Goal: Transaction & Acquisition: Purchase product/service

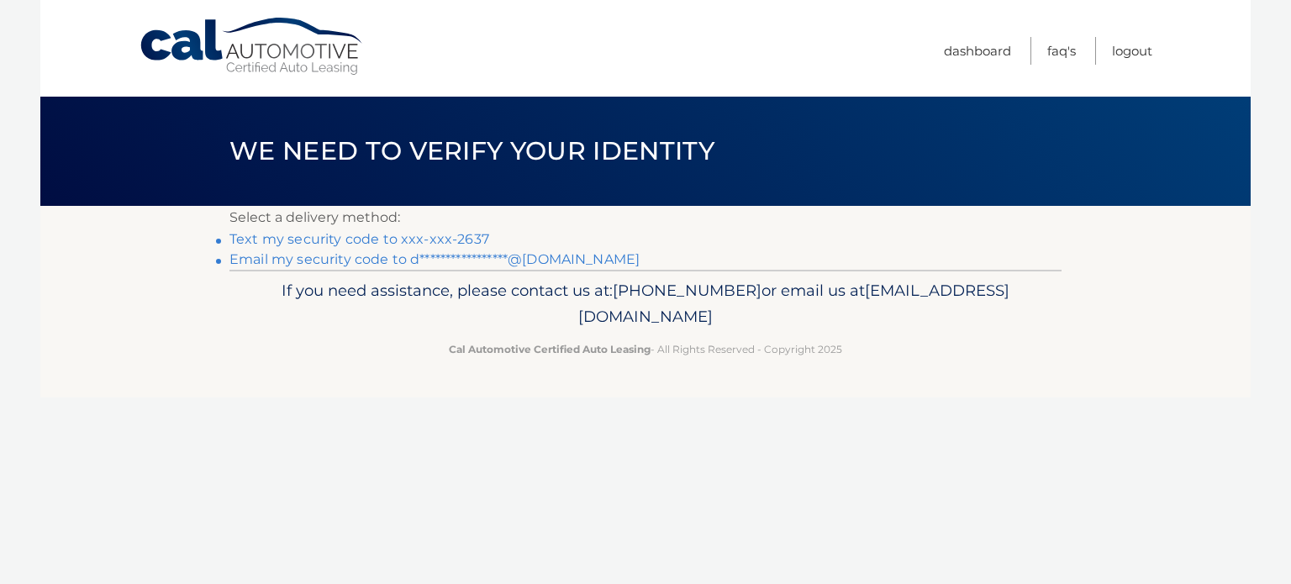
click at [478, 235] on link "Text my security code to xxx-xxx-2637" at bounding box center [360, 239] width 260 height 16
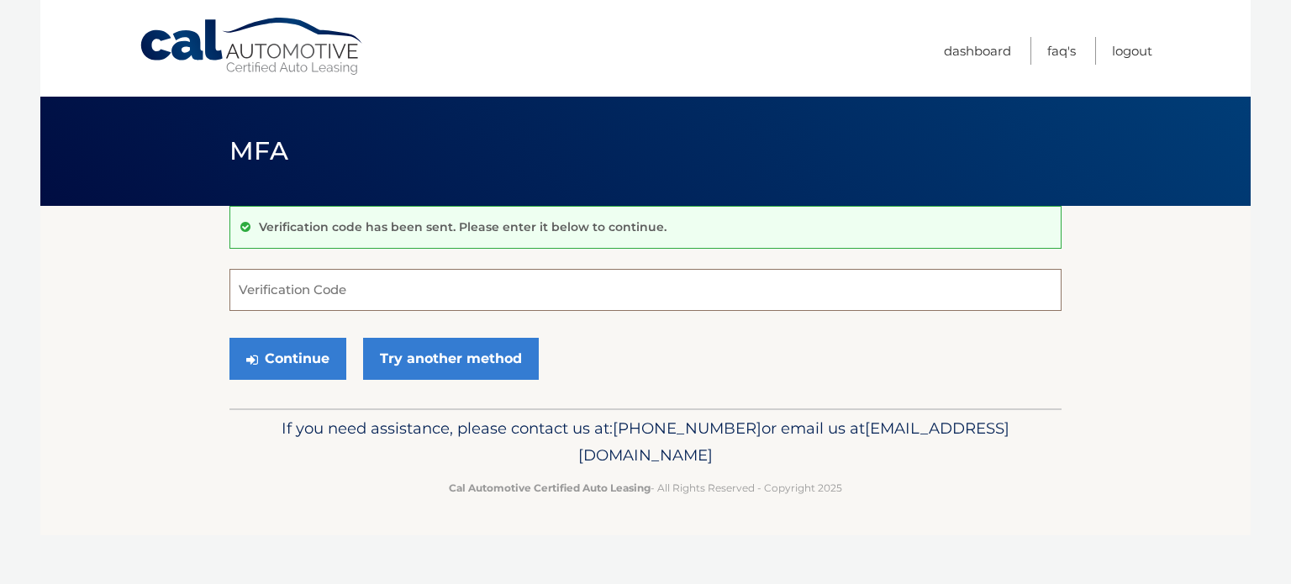
click at [474, 275] on input "Verification Code" at bounding box center [646, 290] width 832 height 42
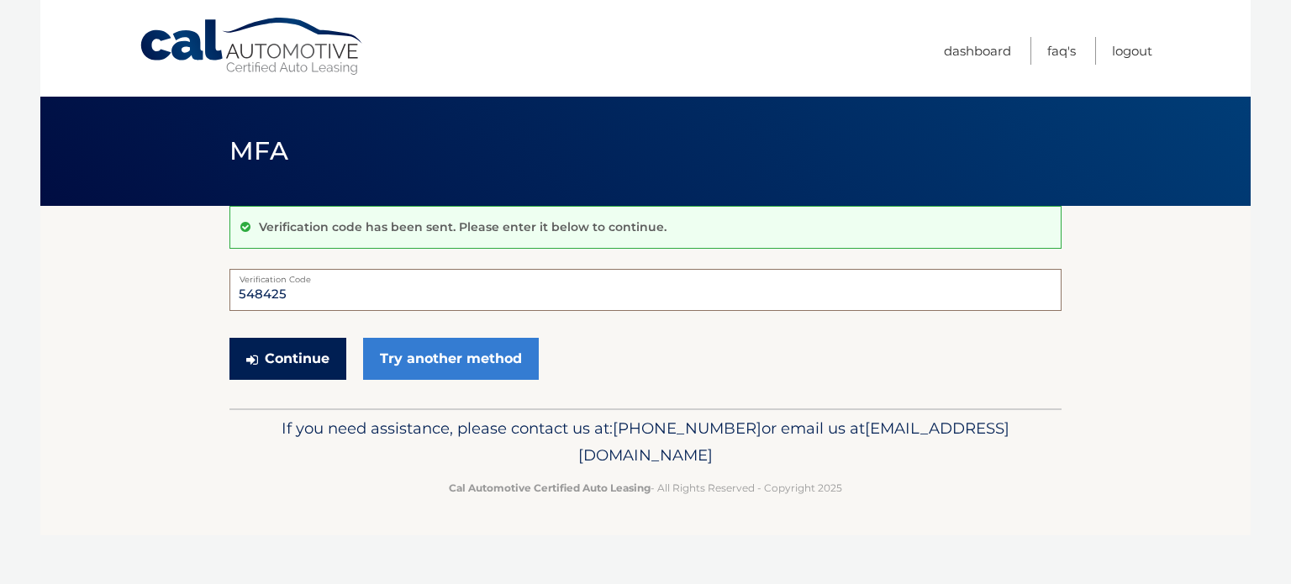
type input "548425"
click at [320, 367] on button "Continue" at bounding box center [288, 359] width 117 height 42
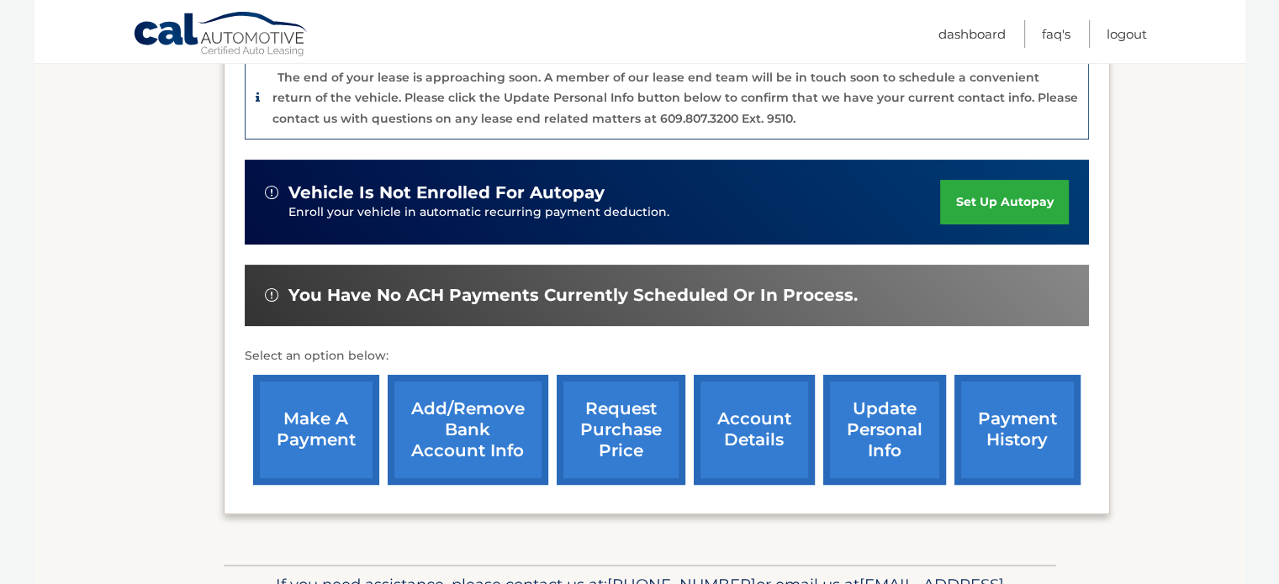
scroll to position [432, 0]
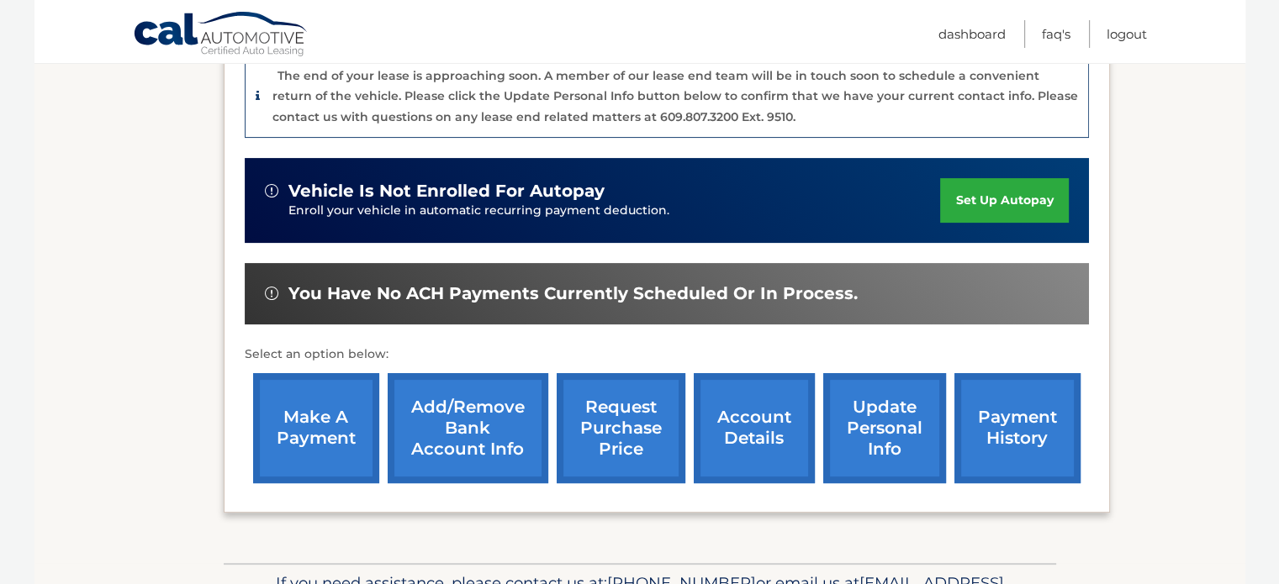
click at [313, 426] on link "make a payment" at bounding box center [316, 428] width 126 height 110
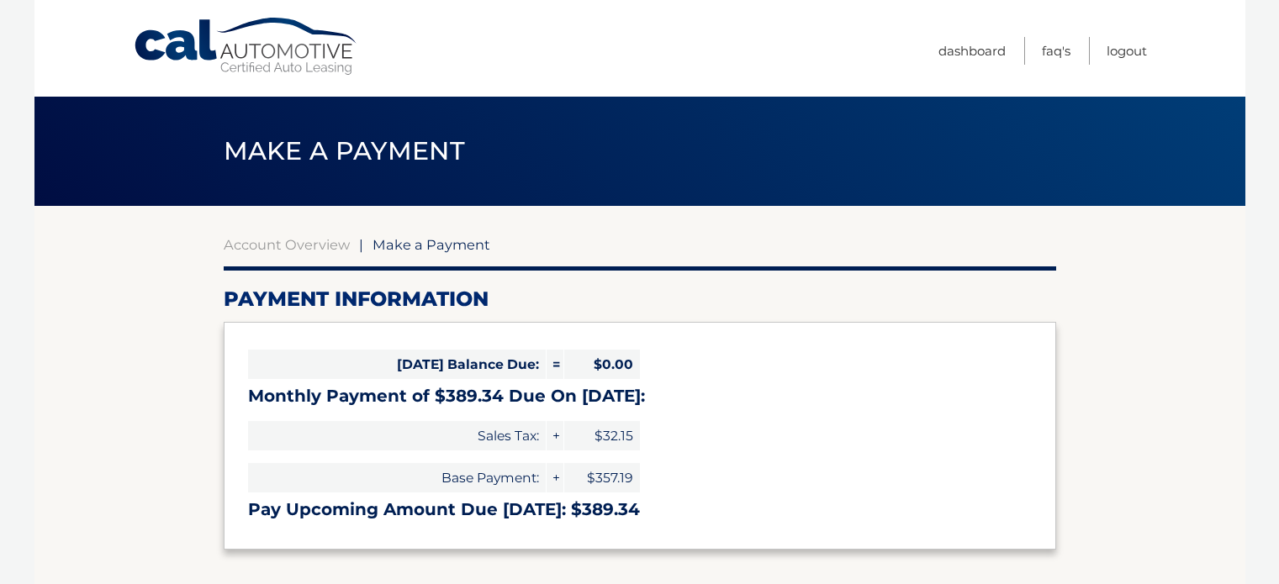
select select "YTBjMTZkNGMtYWJmZC00MTM5LTg5YTUtZWUzZDJlNWY4MjZi"
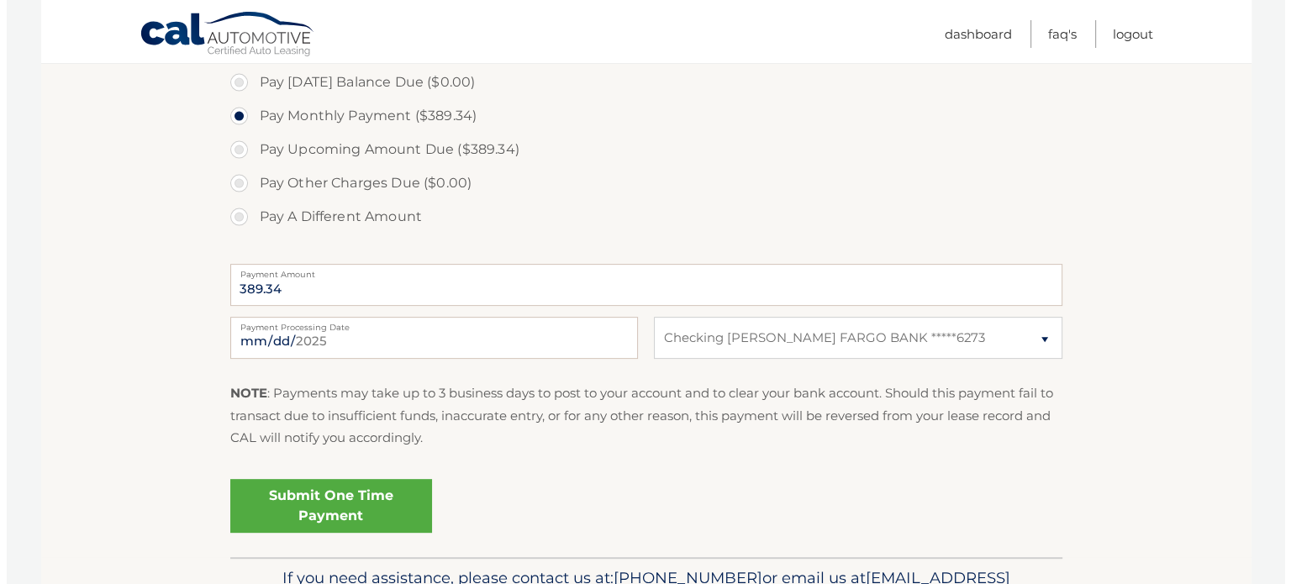
scroll to position [518, 0]
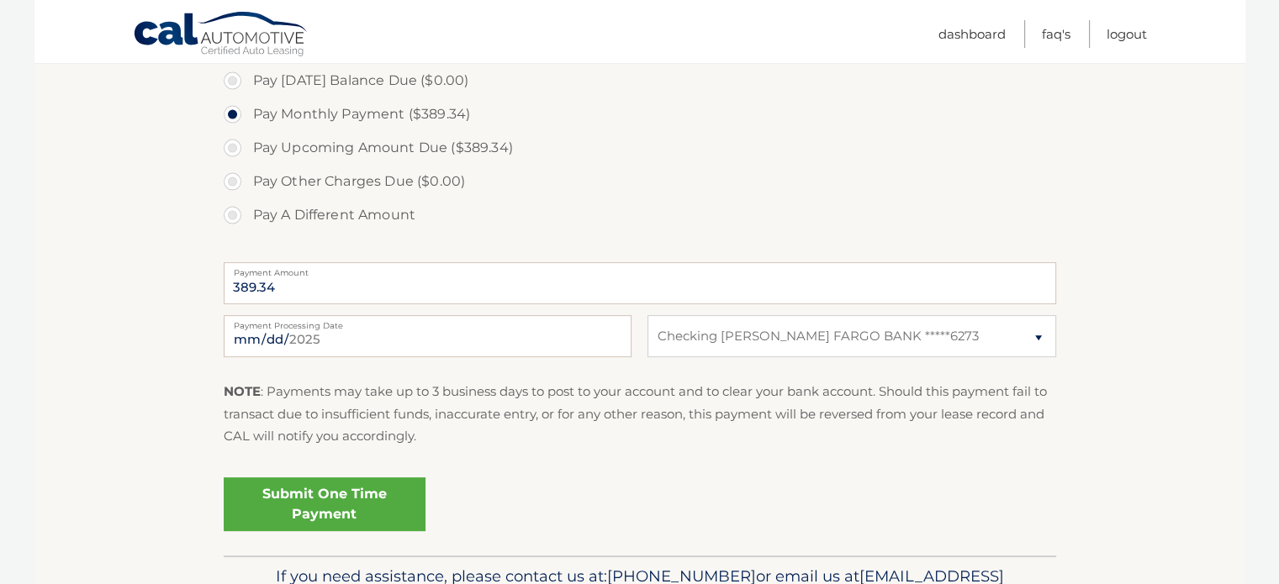
click at [336, 515] on link "Submit One Time Payment" at bounding box center [325, 505] width 202 height 54
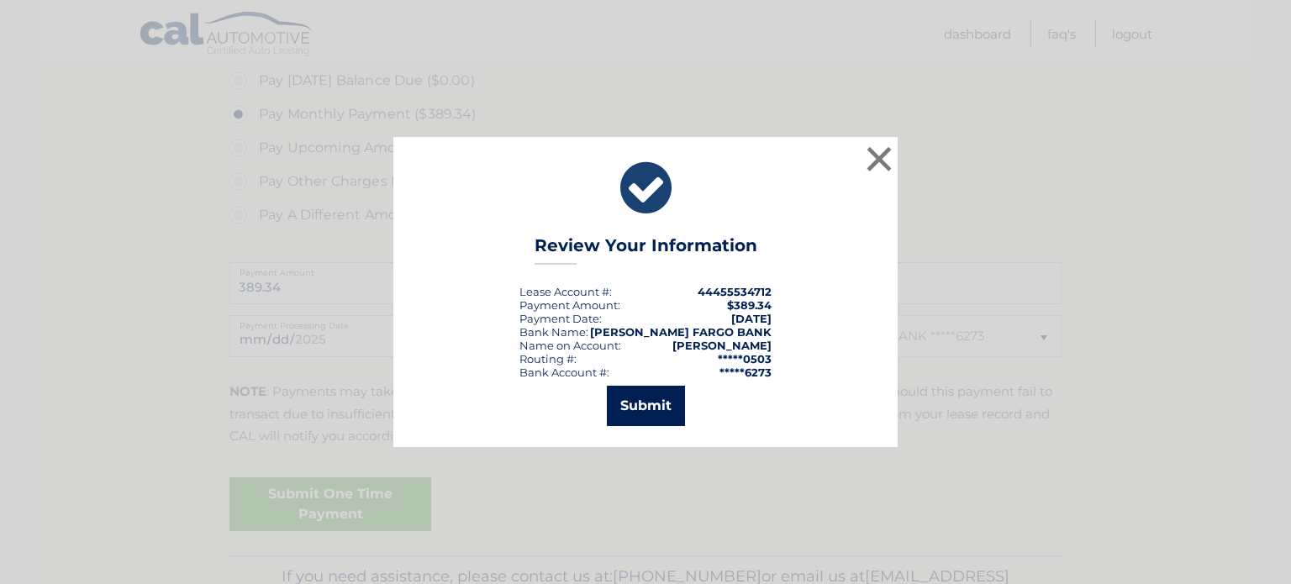
click at [675, 406] on button "Submit" at bounding box center [646, 406] width 78 height 40
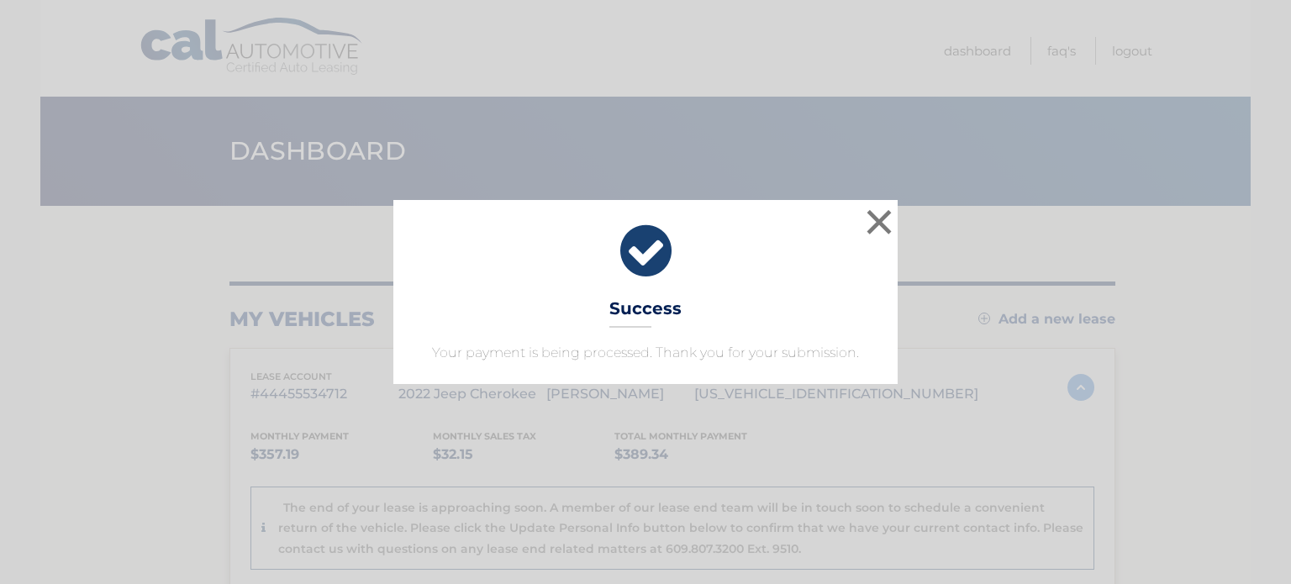
click at [797, 332] on div "× Success Your payment is being processed. Thank you for your submission." at bounding box center [645, 291] width 504 height 183
click at [879, 224] on button "×" at bounding box center [880, 222] width 34 height 34
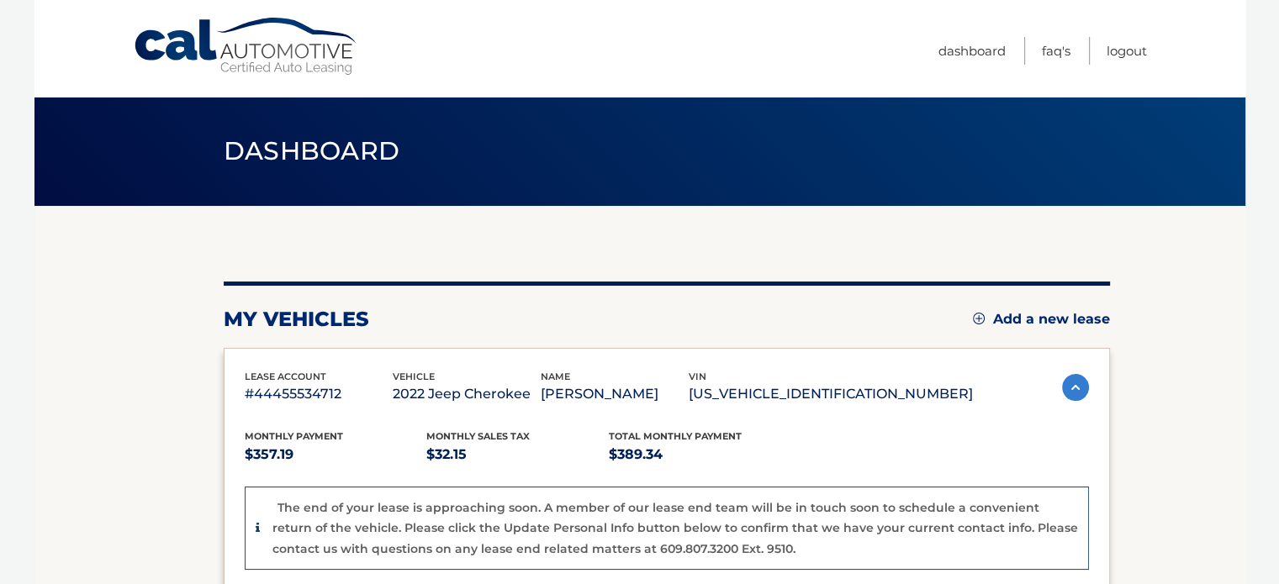
click at [1110, 48] on link "Logout" at bounding box center [1126, 51] width 40 height 28
